Goal: Navigation & Orientation: Find specific page/section

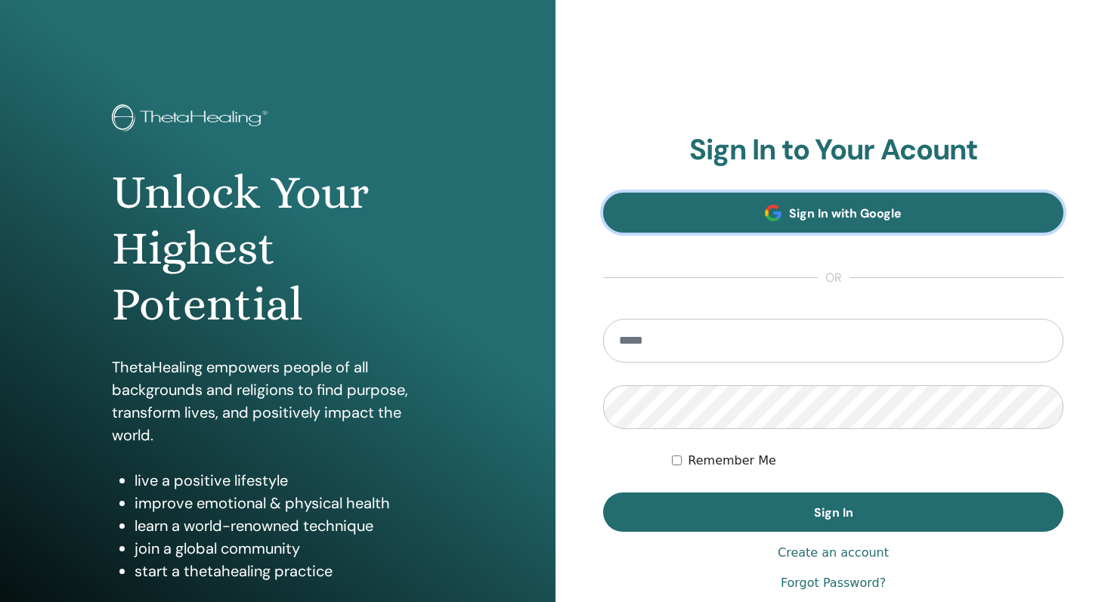
click at [865, 215] on span "Sign In with Google" at bounding box center [845, 214] width 113 height 16
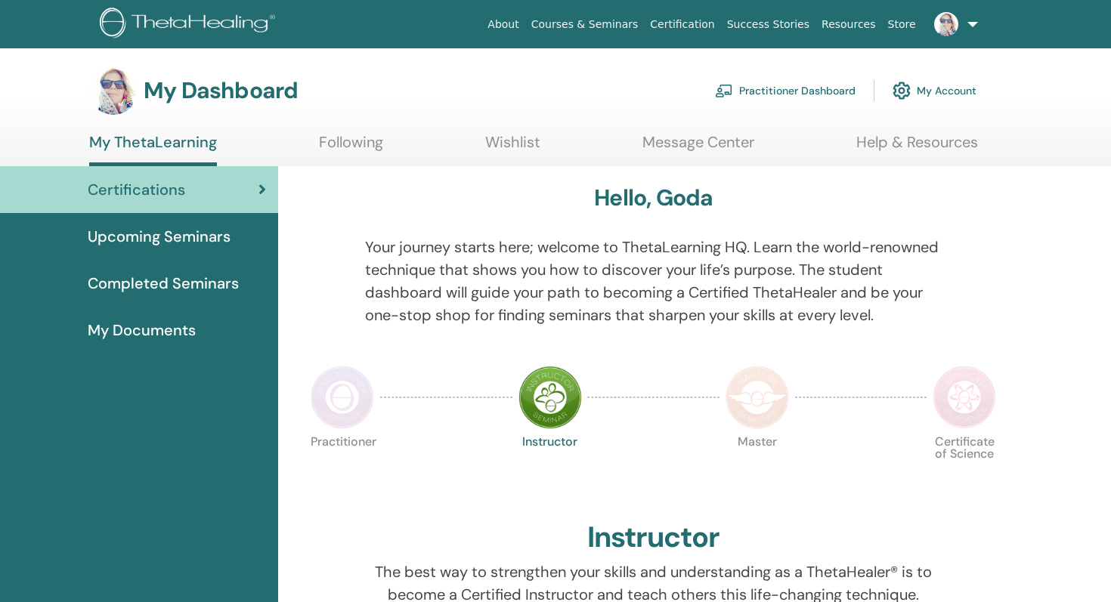
click at [116, 238] on span "Upcoming Seminars" at bounding box center [159, 236] width 143 height 23
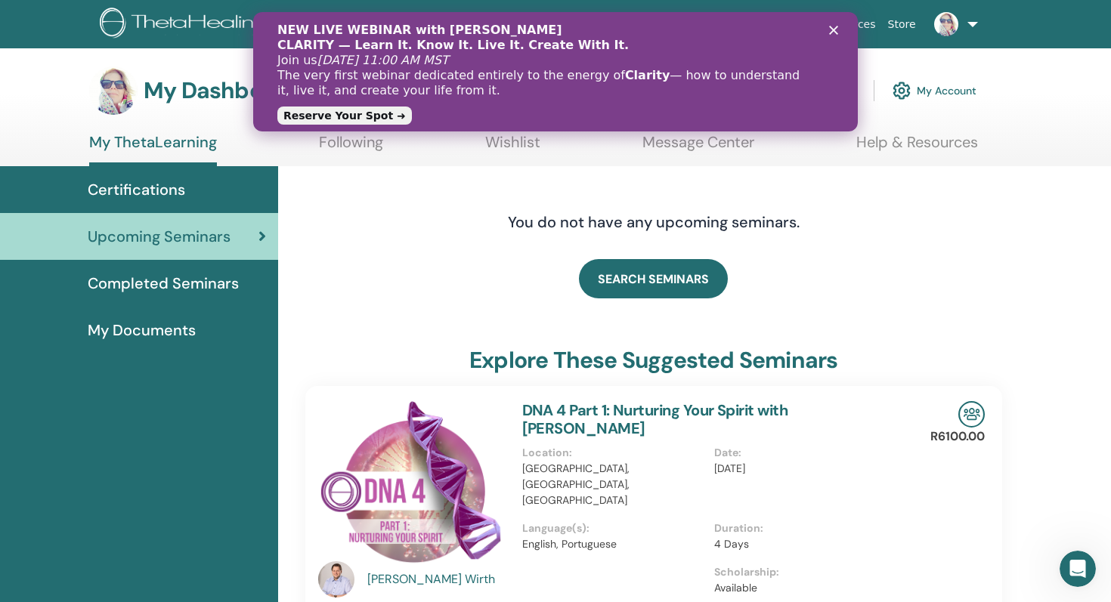
click at [149, 329] on span "My Documents" at bounding box center [142, 330] width 108 height 23
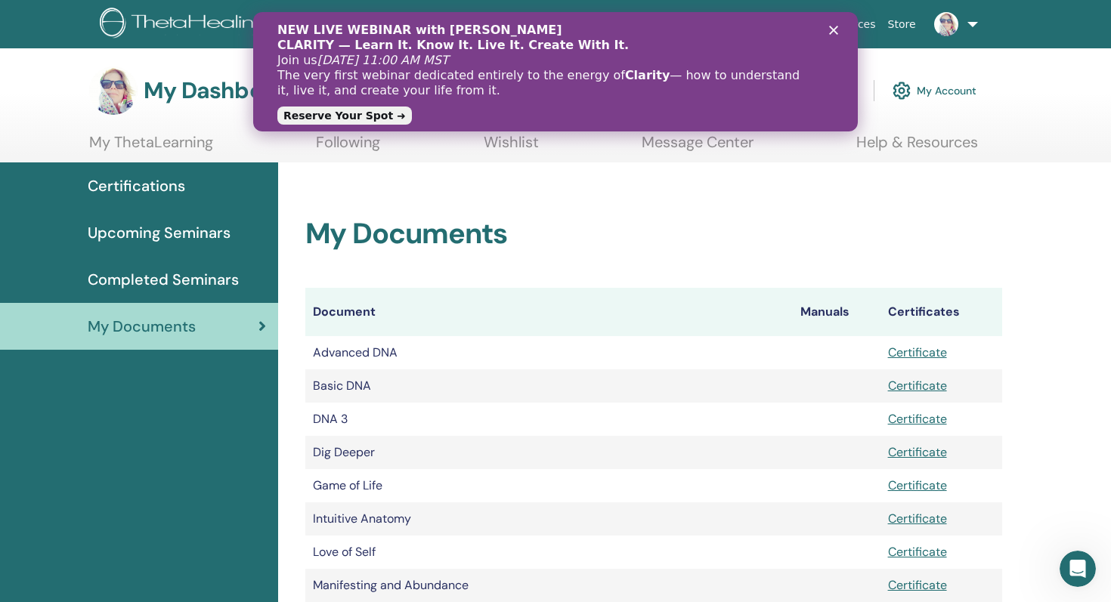
click at [828, 32] on div "NEW LIVE WEBINAR with Vianna Stibal CLARITY — Learn It. Know It. Live It. Creat…" at bounding box center [555, 71] width 556 height 107
click at [833, 30] on polygon "Close" at bounding box center [833, 30] width 9 height 9
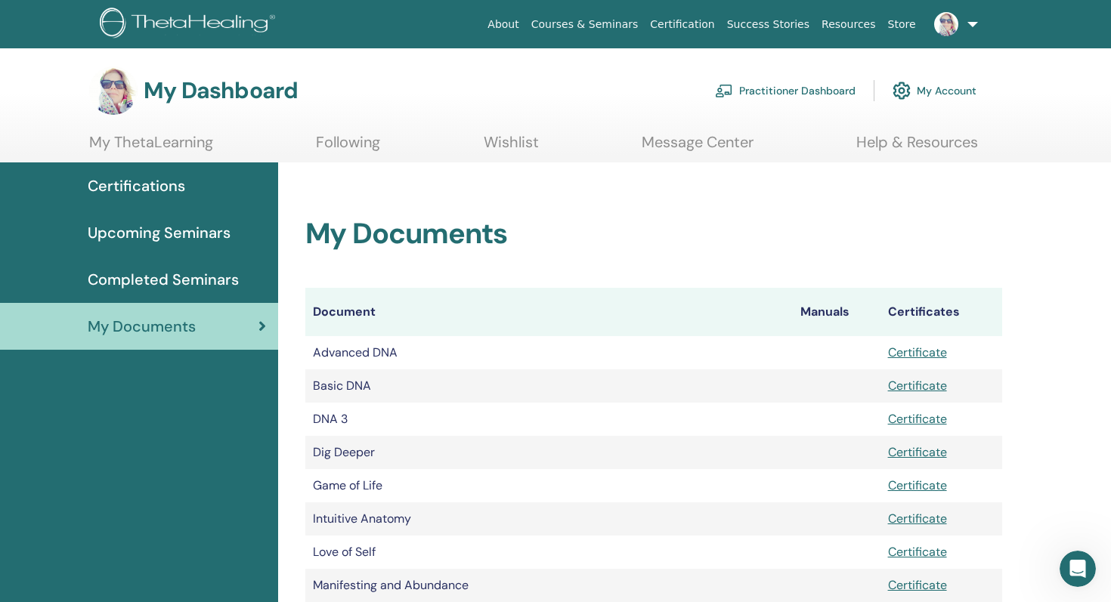
click at [598, 20] on link "Courses & Seminars" at bounding box center [584, 25] width 119 height 28
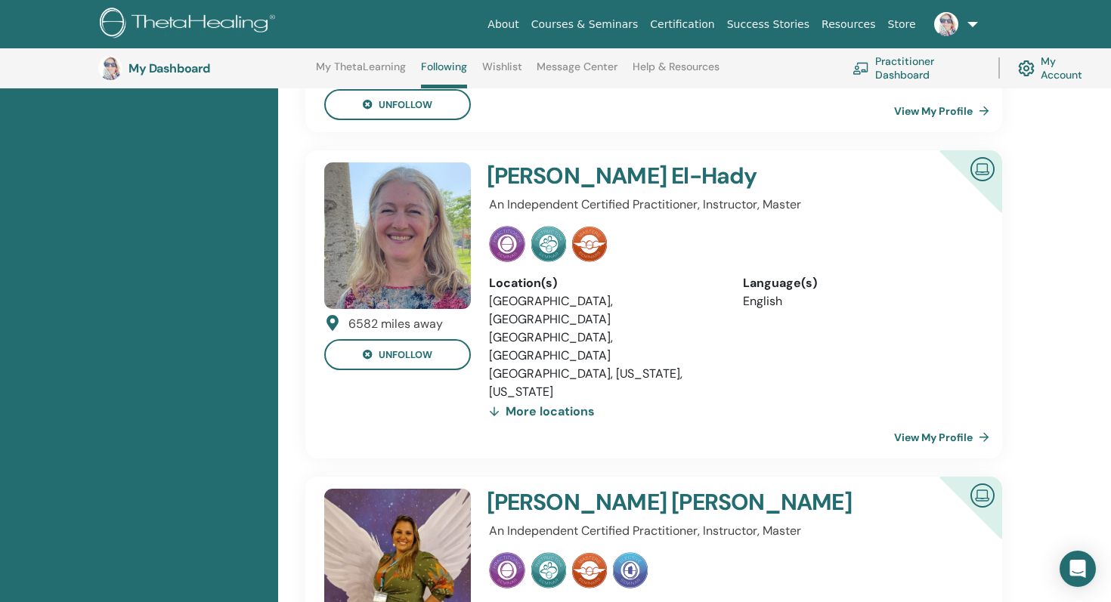
scroll to position [821, 0]
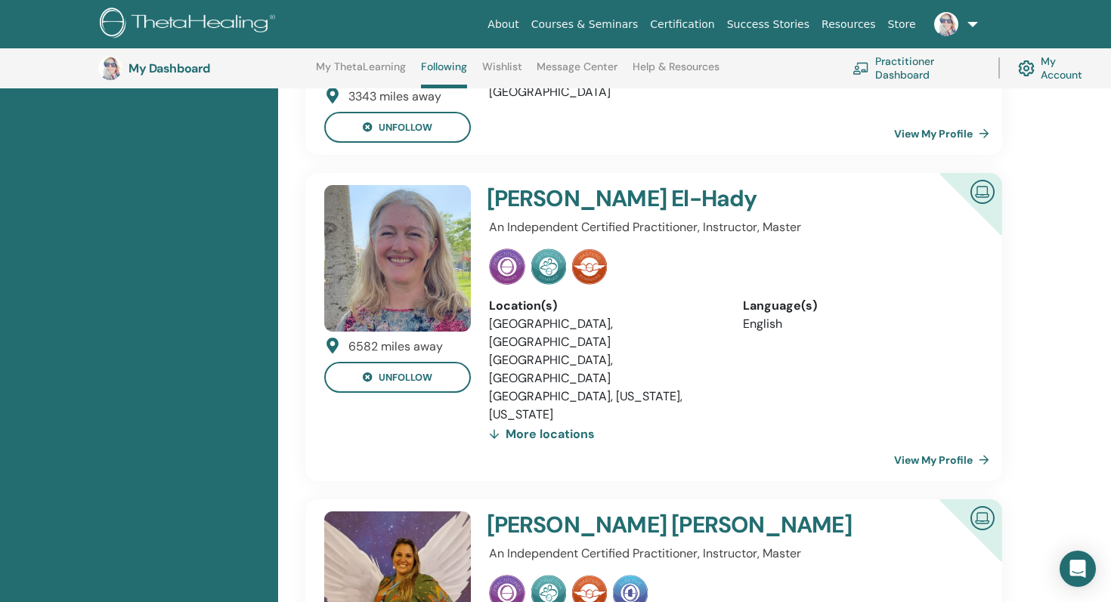
click at [916, 445] on link "View My Profile" at bounding box center [944, 460] width 101 height 30
